Goal: Information Seeking & Learning: Learn about a topic

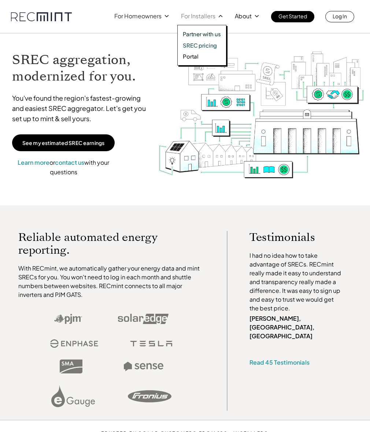
click at [201, 45] on p "SREC pricing" at bounding box center [200, 45] width 34 height 7
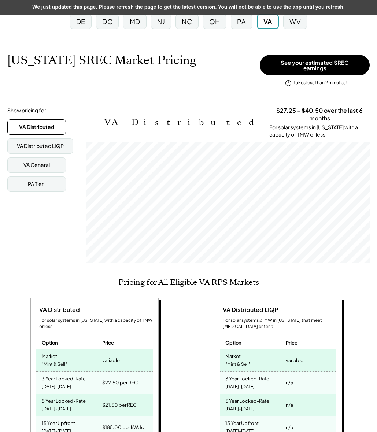
scroll to position [80, 0]
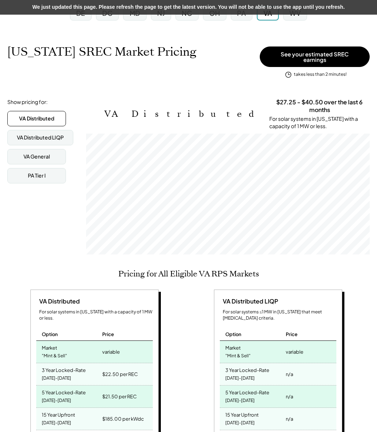
click at [137, 414] on div "$185.00 per kWdc" at bounding box center [123, 419] width 42 height 10
click at [214, 387] on div "VA Distributed LIQP For solar systems ≤1 MW in Virginia that meet low-income cr…" at bounding box center [279, 367] width 177 height 155
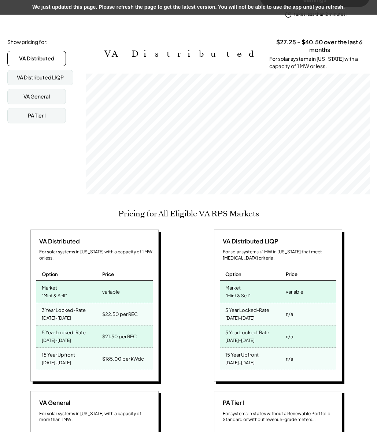
click at [103, 354] on div "$185.00 per kWdc" at bounding box center [123, 359] width 42 height 10
drag, startPoint x: 104, startPoint y: 341, endPoint x: 122, endPoint y: 341, distance: 18.7
click at [122, 354] on div "$185.00 per kWdc" at bounding box center [123, 359] width 42 height 10
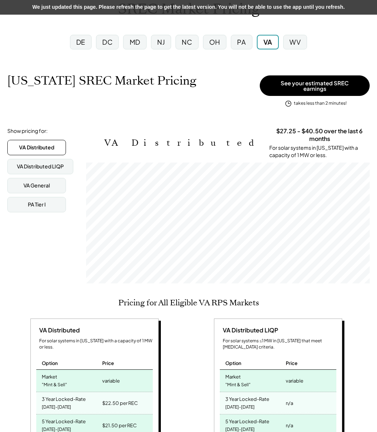
scroll to position [0, 0]
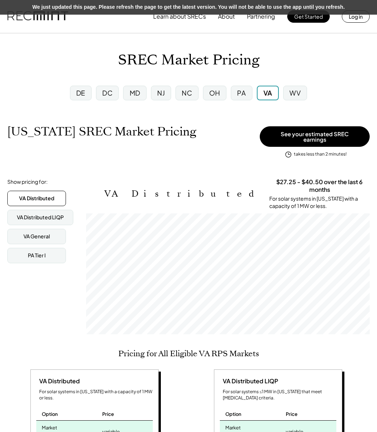
click at [120, 92] on div "DC" at bounding box center [107, 93] width 27 height 19
click at [115, 93] on div "DC" at bounding box center [107, 93] width 23 height 15
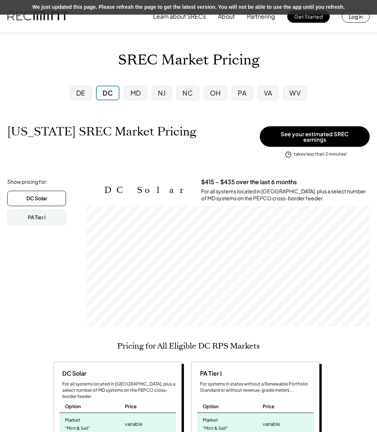
scroll to position [121, 284]
click at [238, 94] on div "PA" at bounding box center [242, 93] width 21 height 15
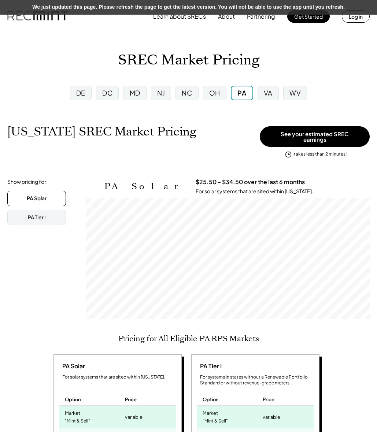
scroll to position [121, 284]
click at [344, 67] on div "SREC Market Pricing" at bounding box center [188, 60] width 377 height 17
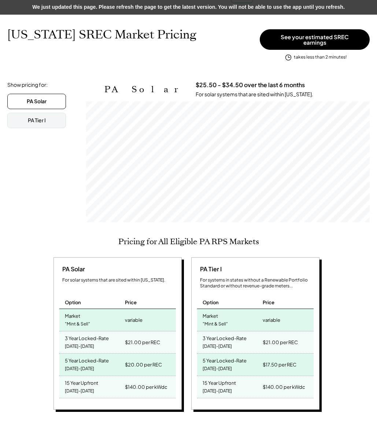
scroll to position [0, 0]
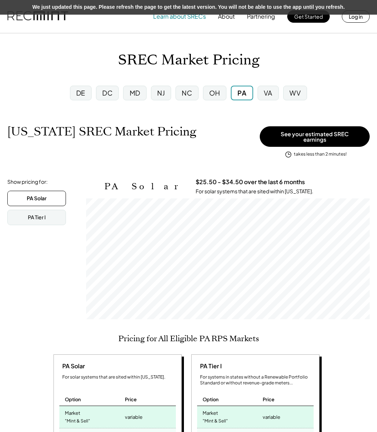
click at [178, 16] on button "Learn about SRECs" at bounding box center [179, 16] width 53 height 15
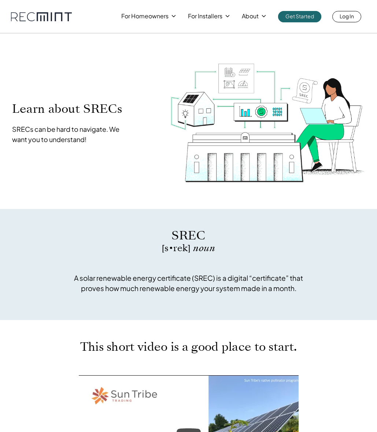
click at [300, 8] on div "For Homeowners For Installers About Get Started Log In" at bounding box center [188, 11] width 377 height 22
click at [296, 16] on p "Get Started" at bounding box center [299, 16] width 29 height 10
